Goal: Book appointment/travel/reservation

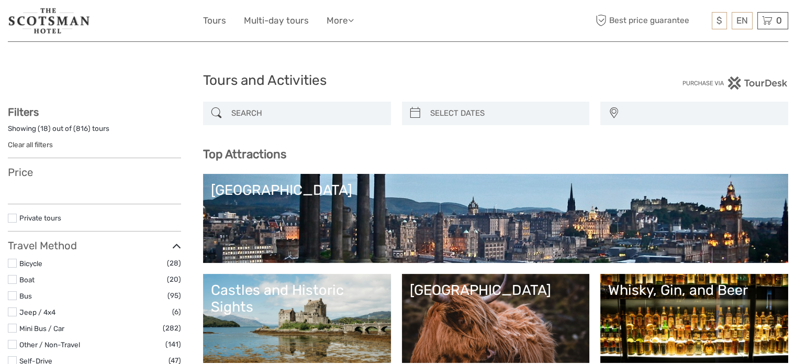
click at [265, 116] on input "search" at bounding box center [306, 113] width 159 height 18
paste input "Isle of Skye & West Coast Tour"
type input "Isle of Skye & West Coast Tour"
click at [333, 108] on input "Isle of Skye & West Coast Tour" at bounding box center [306, 113] width 159 height 18
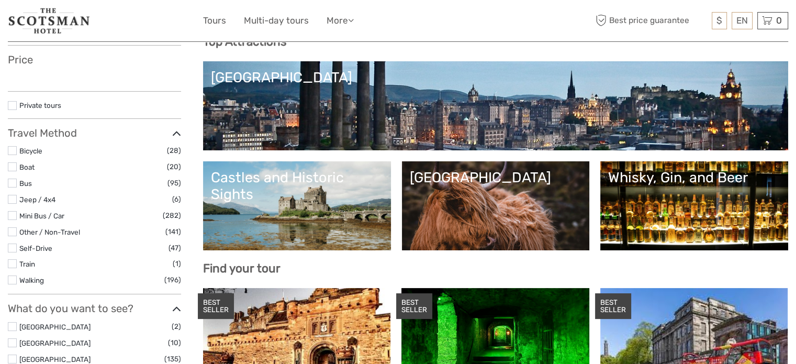
scroll to position [52, 0]
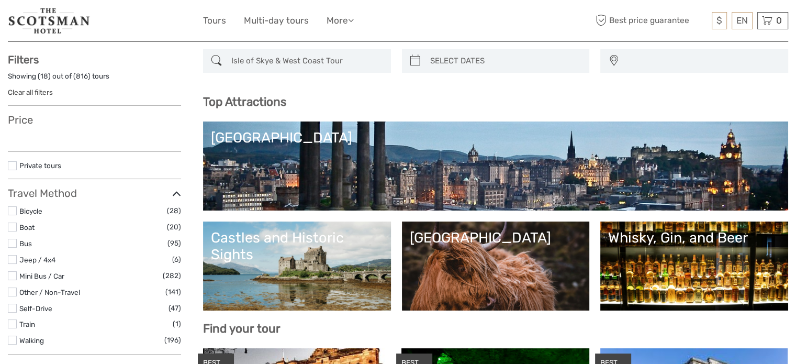
select select
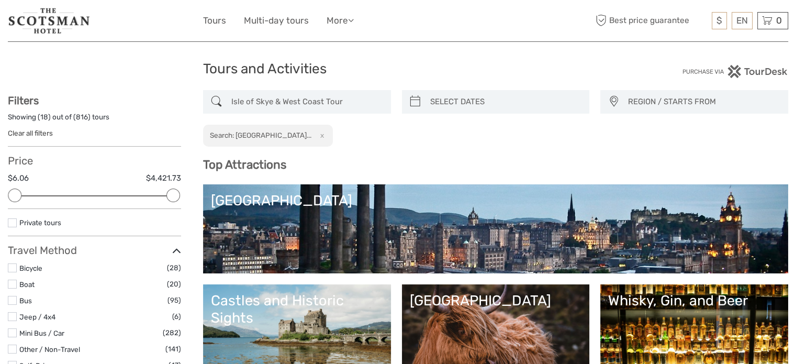
scroll to position [0, 0]
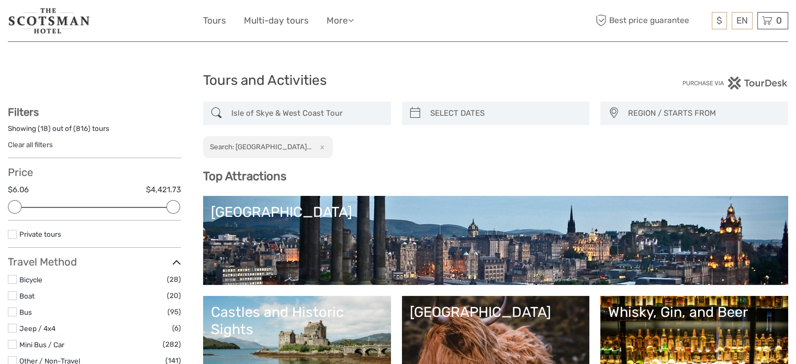
click at [342, 121] on input "Isle of Skye & West Coast Tour" at bounding box center [306, 113] width 159 height 18
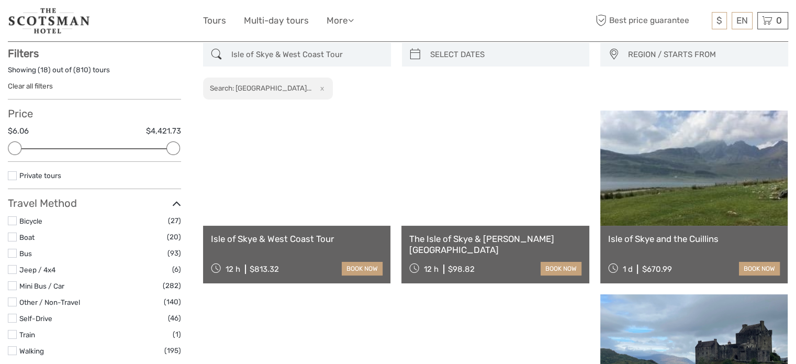
scroll to position [59, 0]
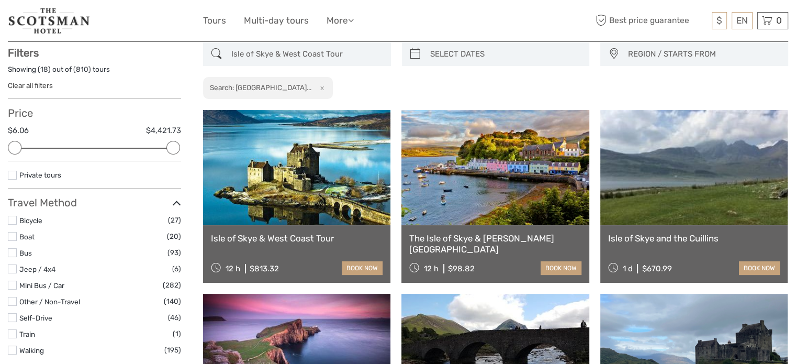
click at [304, 187] on link at bounding box center [296, 167] width 187 height 115
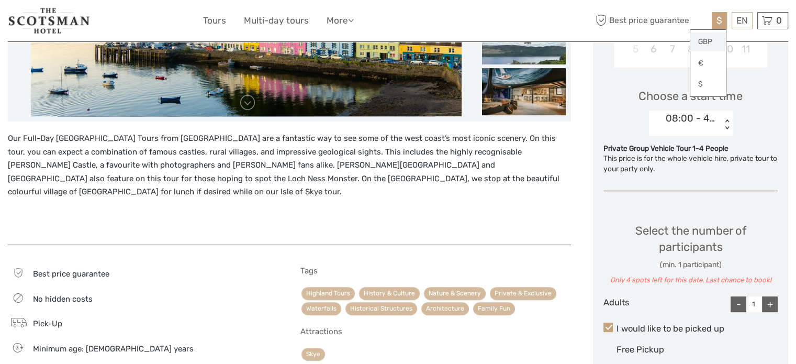
click at [713, 43] on link "GBP" at bounding box center [708, 41] width 36 height 19
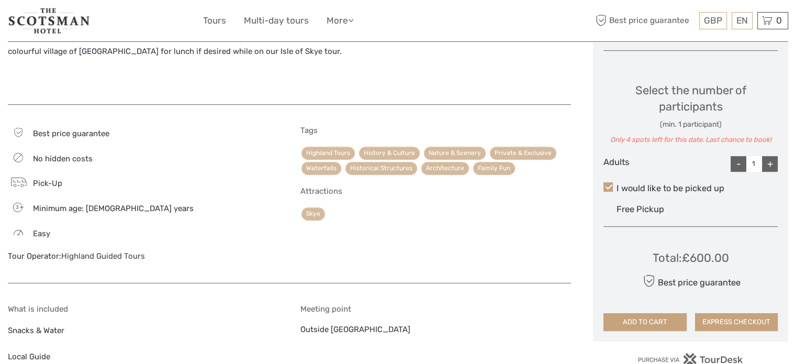
scroll to position [314, 0]
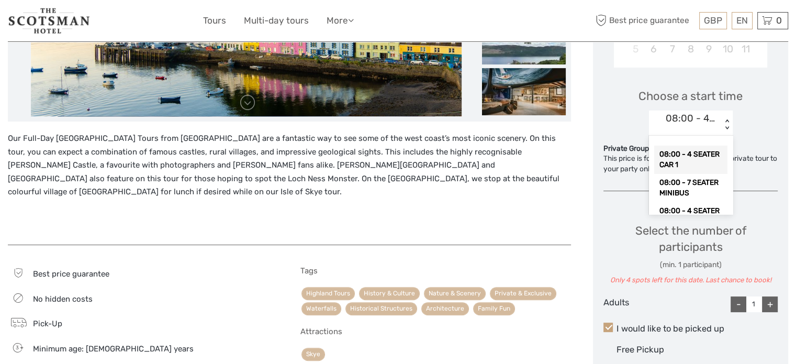
click at [727, 121] on div "< >" at bounding box center [727, 124] width 9 height 11
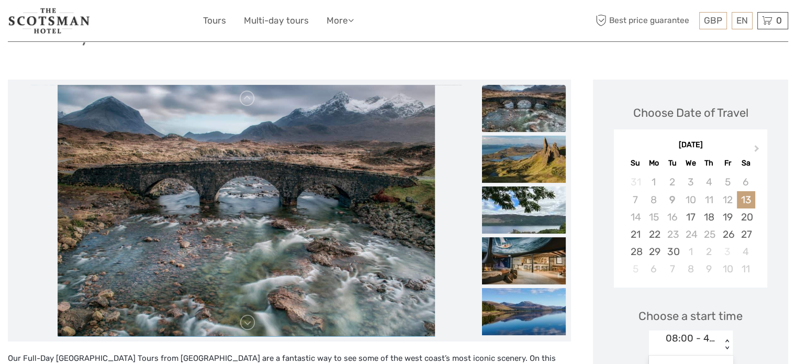
scroll to position [52, 0]
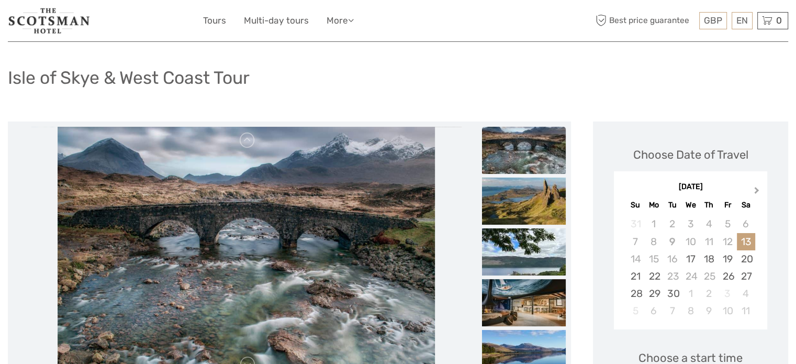
click at [753, 185] on button "Next Month" at bounding box center [757, 192] width 17 height 17
click at [692, 255] on div "15" at bounding box center [690, 258] width 18 height 17
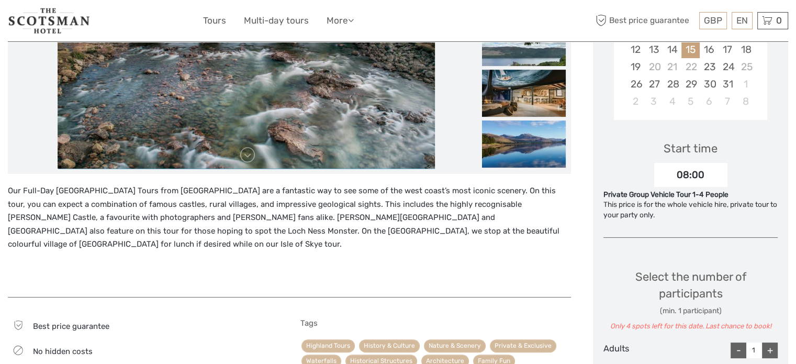
click at [698, 186] on div "08:00" at bounding box center [690, 175] width 73 height 24
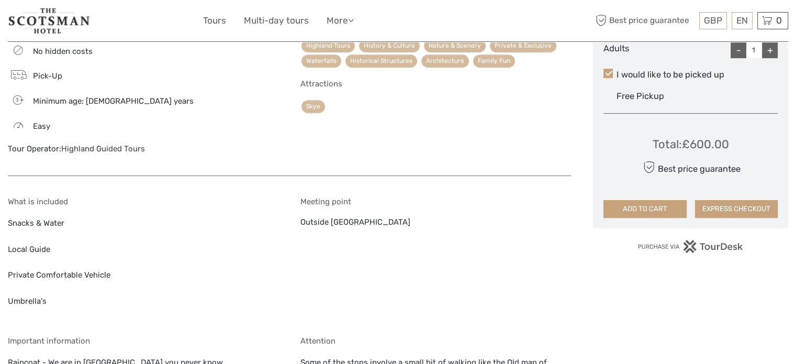
scroll to position [576, 0]
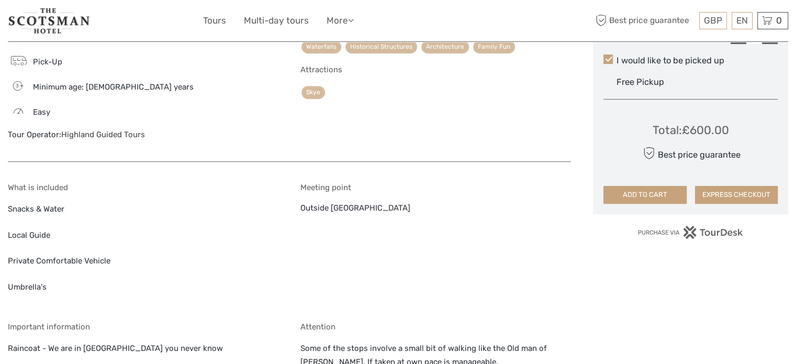
click at [393, 197] on div "Meeting point Outside Inverness Town Hall, IV2 3BJ" at bounding box center [435, 245] width 271 height 124
copy div "Outside Inverness Town Hall, IV2 3BJ"
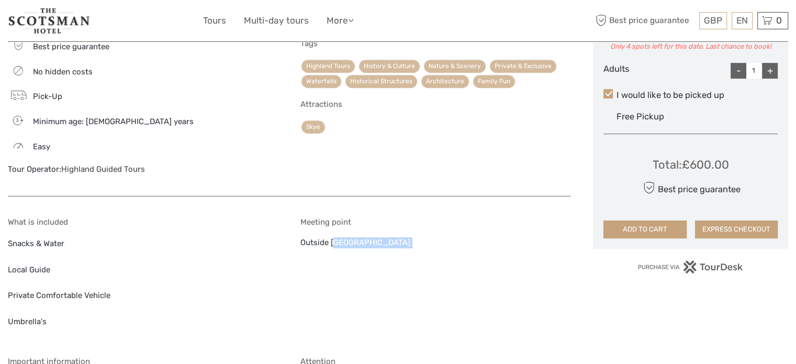
scroll to position [523, 0]
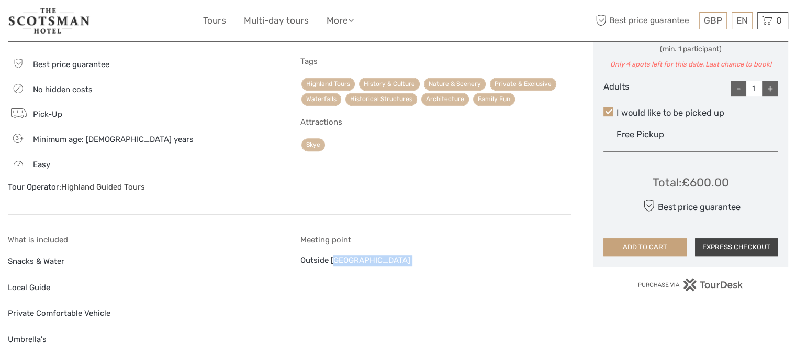
click at [747, 249] on button "EXPRESS CHECKOUT" at bounding box center [736, 247] width 83 height 18
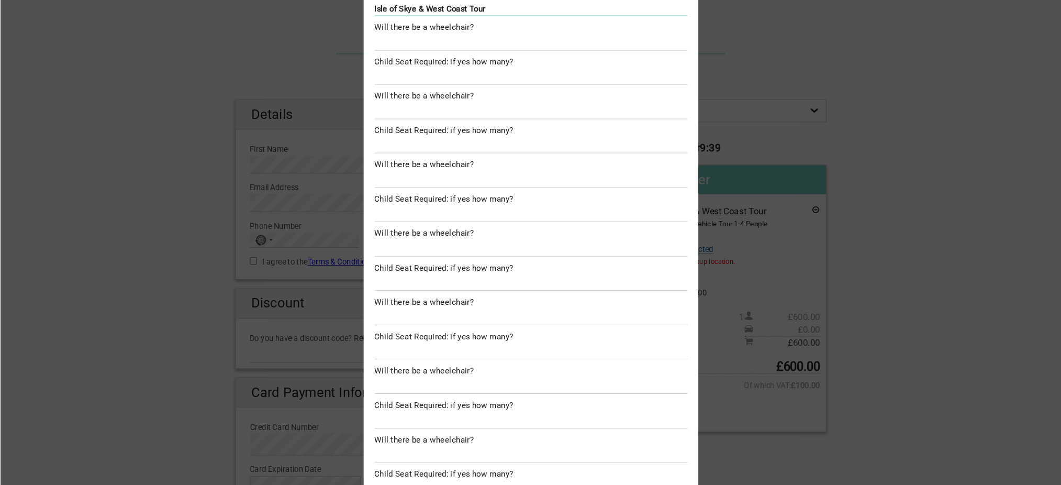
scroll to position [79, 0]
drag, startPoint x: 984, startPoint y: 131, endPoint x: 982, endPoint y: 141, distance: 9.8
click at [795, 141] on div "Before we proceed, we need to ask you a few additional questions: Isle of Skye …" at bounding box center [497, 227] width 995 height 455
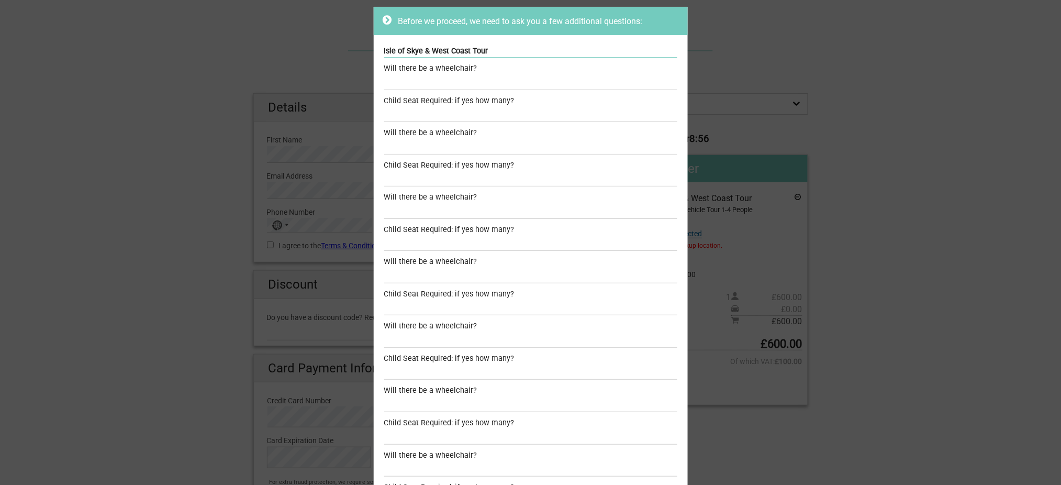
scroll to position [32, 0]
